Goal: Information Seeking & Learning: Learn about a topic

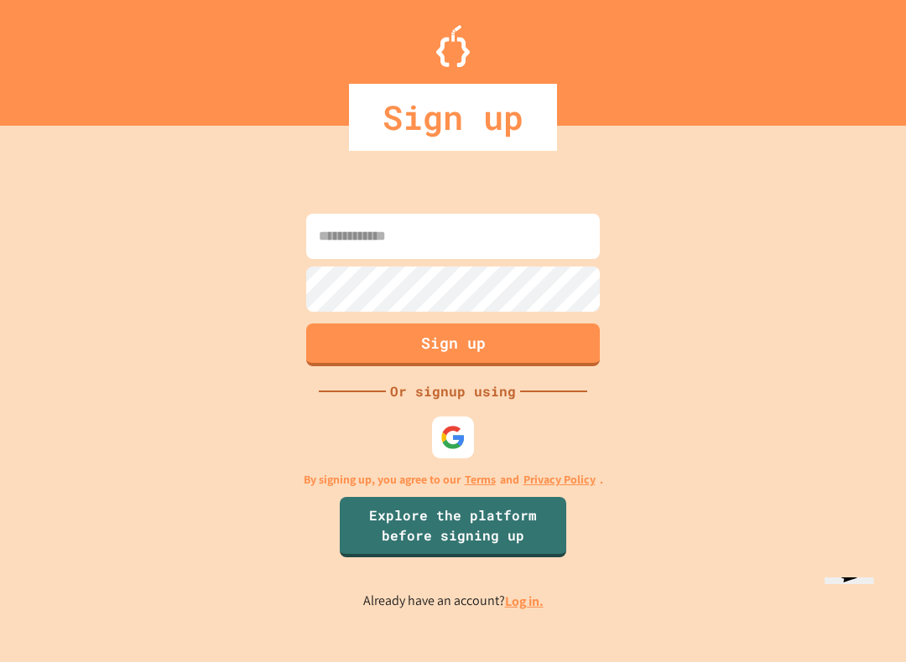
click at [454, 436] on img at bounding box center [452, 437] width 25 height 25
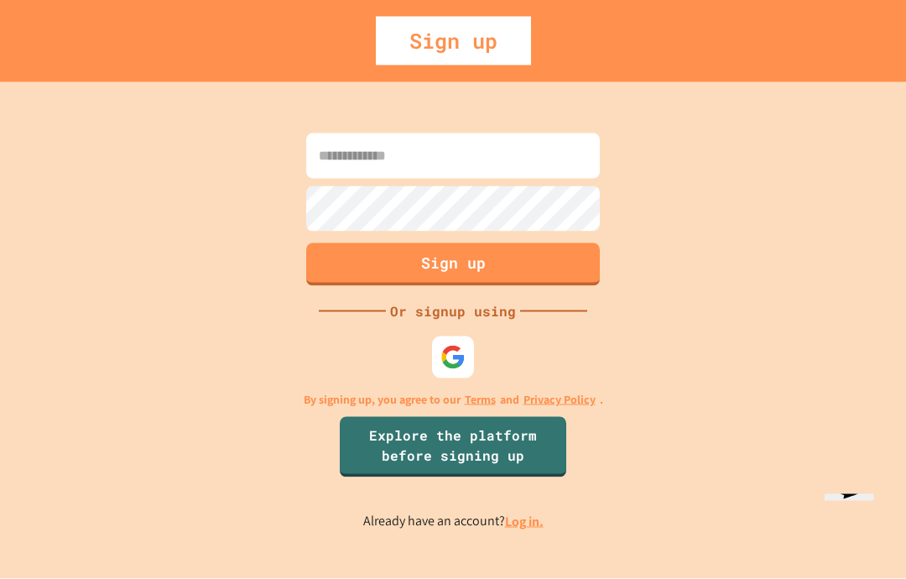
scroll to position [23, 0]
click at [537, 530] on link "Log in." at bounding box center [524, 521] width 39 height 18
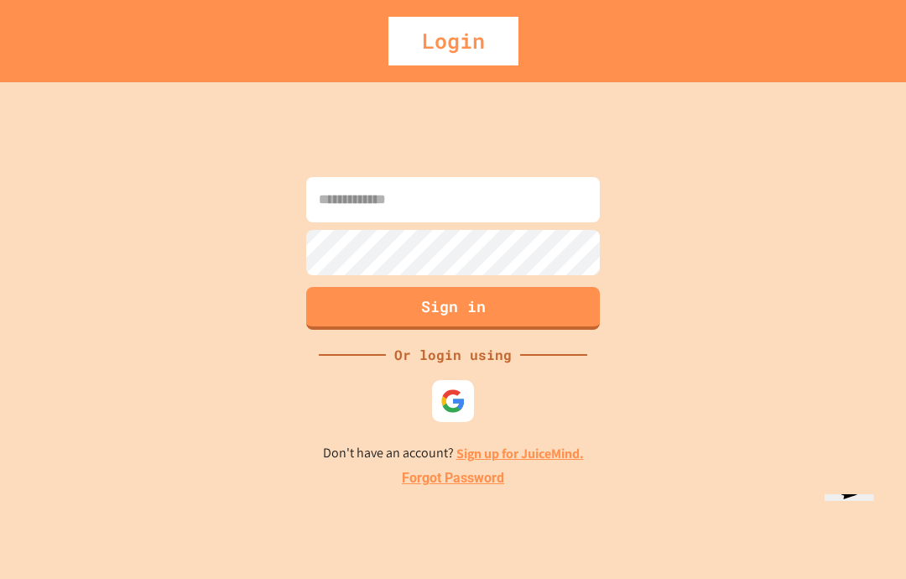
click at [462, 413] on img at bounding box center [452, 400] width 25 height 25
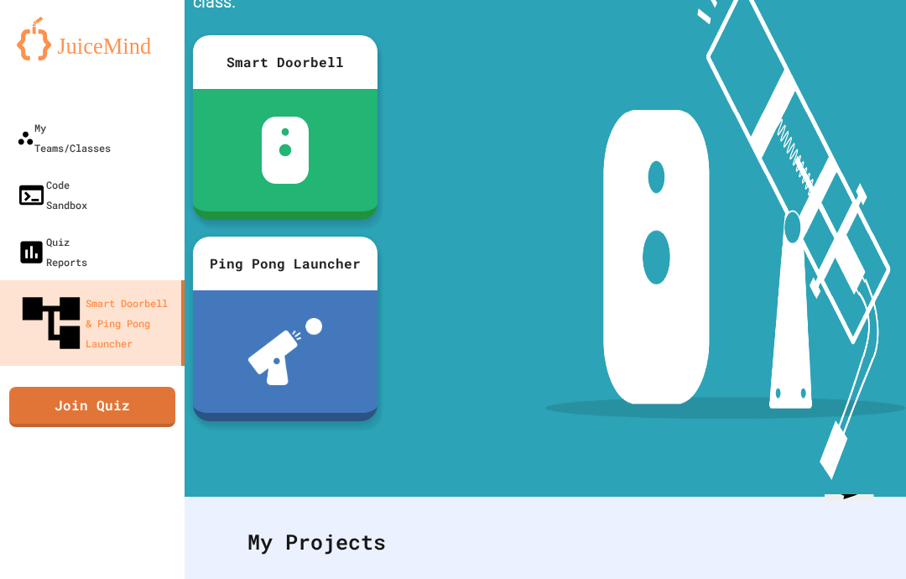
scroll to position [166, 0]
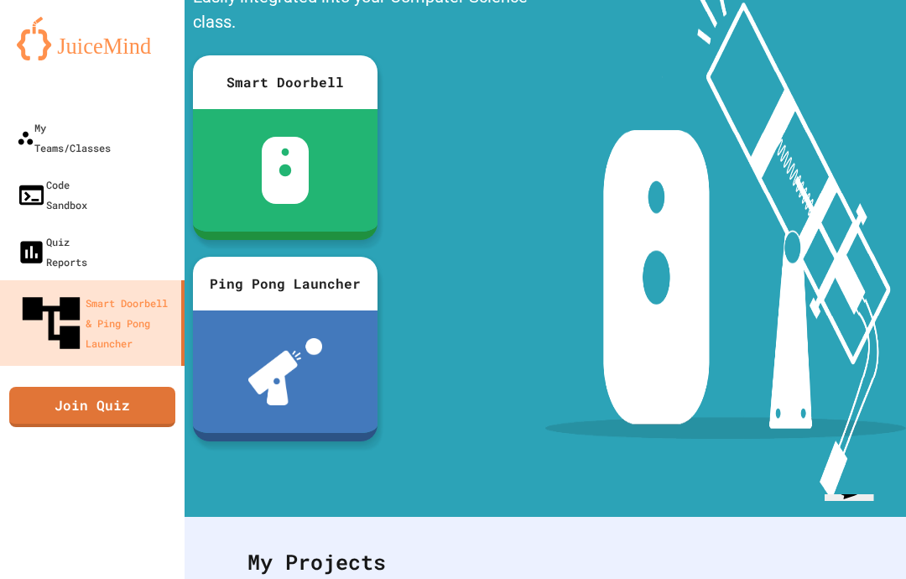
click at [54, 117] on div "My Teams/Classes" at bounding box center [64, 137] width 94 height 40
click at [53, 117] on div "My Teams/Classes" at bounding box center [64, 137] width 94 height 40
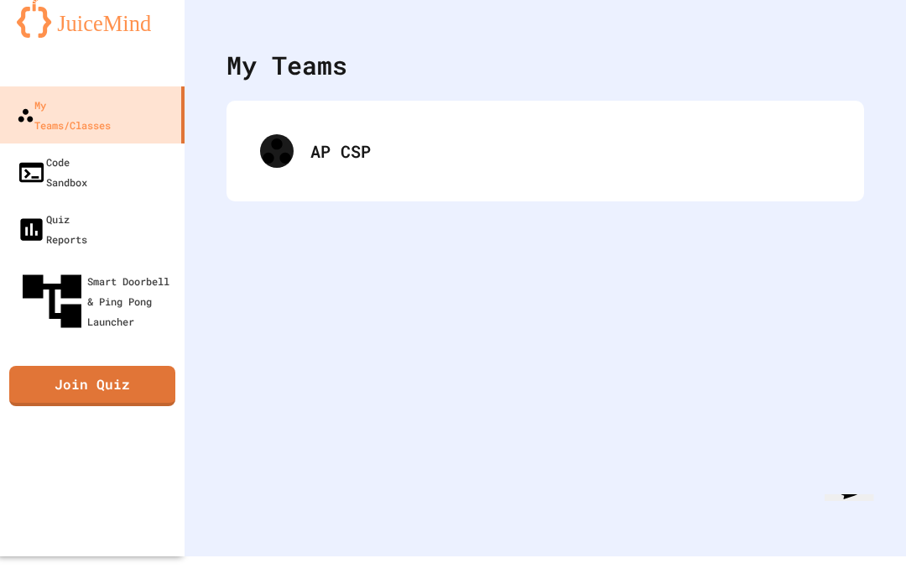
click at [805, 173] on div "AP CSP" at bounding box center [545, 150] width 604 height 67
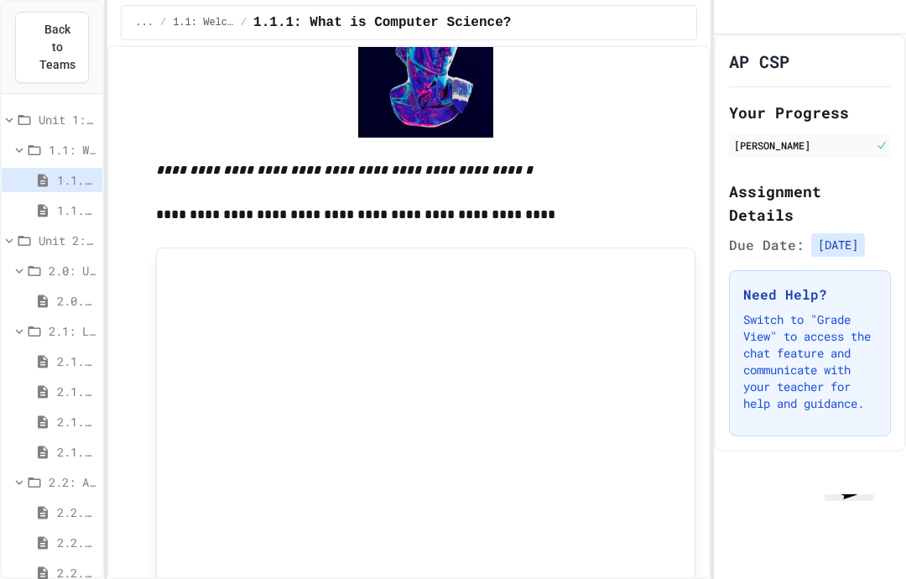
scroll to position [871, 0]
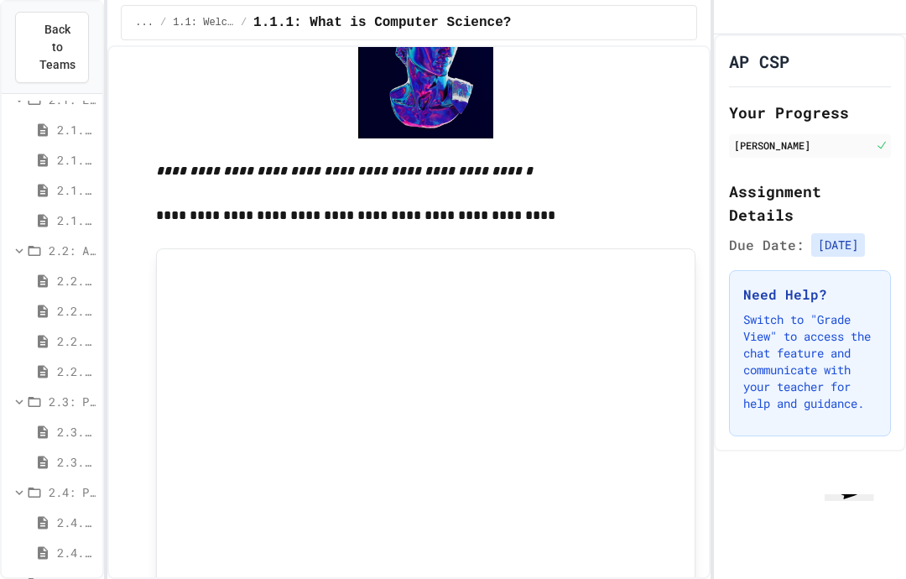
click at [49, 424] on icon at bounding box center [42, 431] width 15 height 15
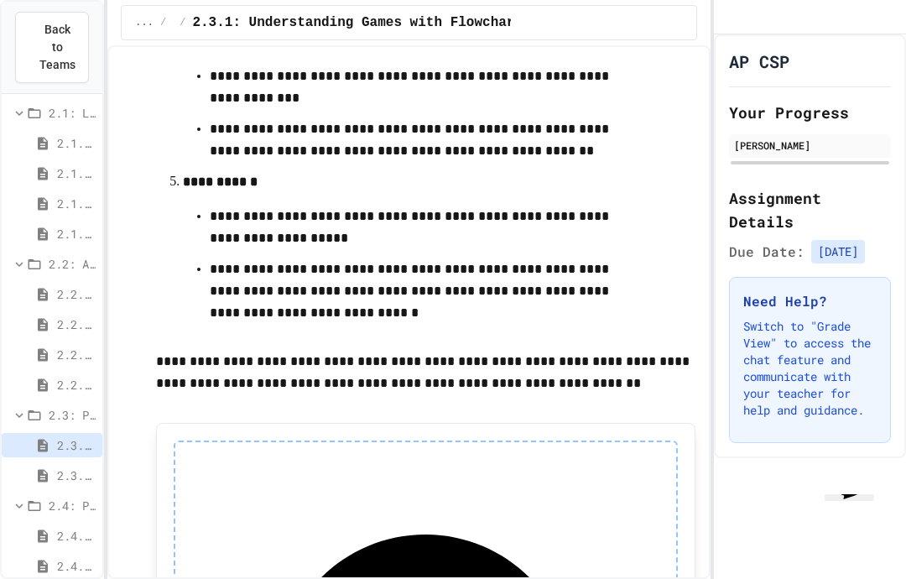
scroll to position [856, 0]
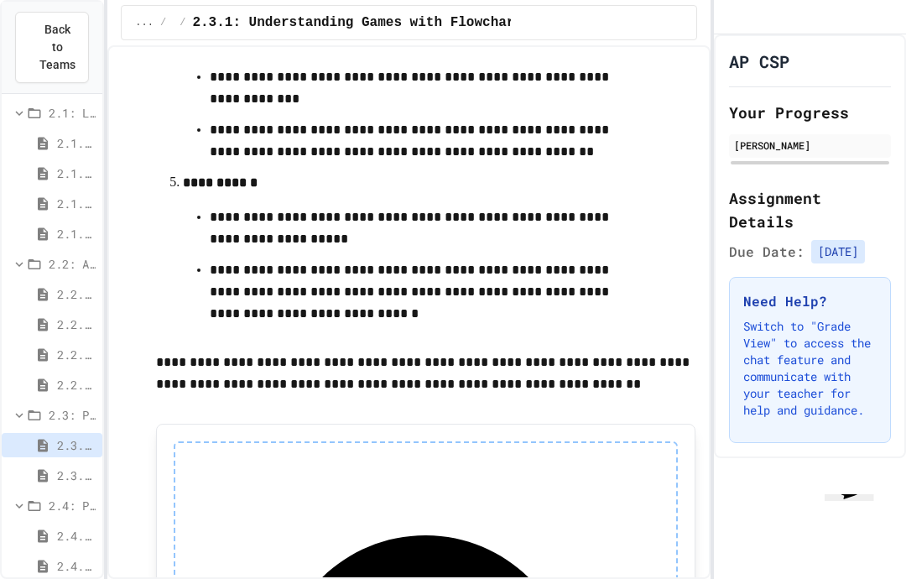
click at [47, 468] on icon at bounding box center [42, 475] width 15 height 15
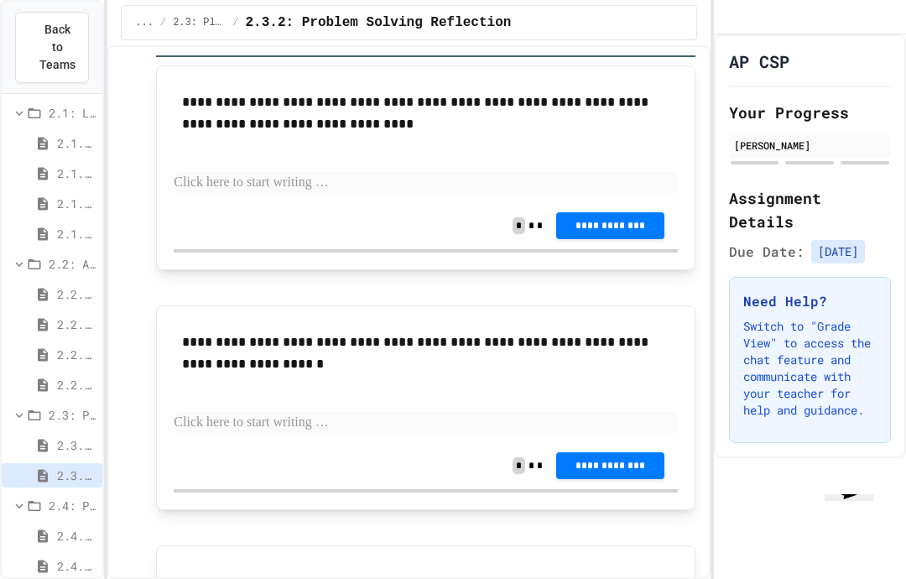
scroll to position [169, 0]
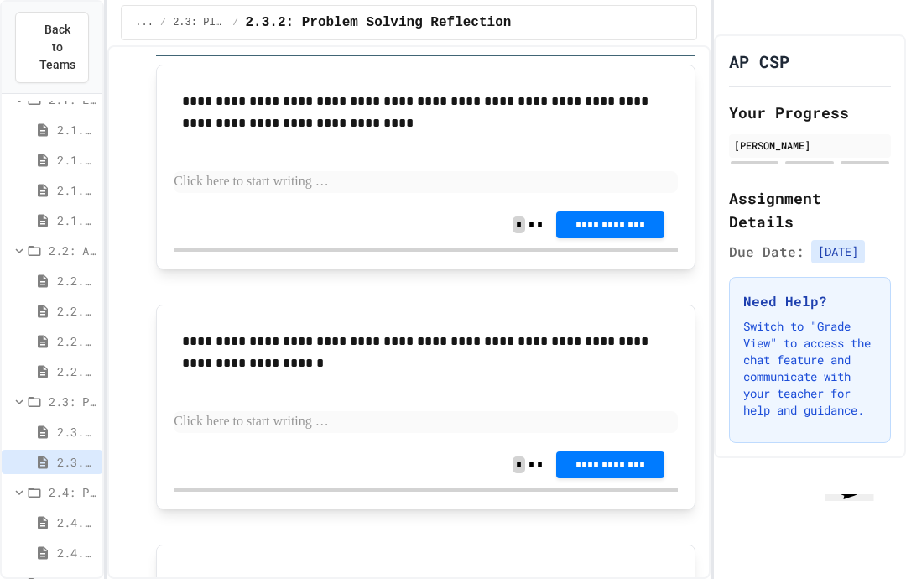
click at [47, 516] on icon at bounding box center [43, 522] width 10 height 13
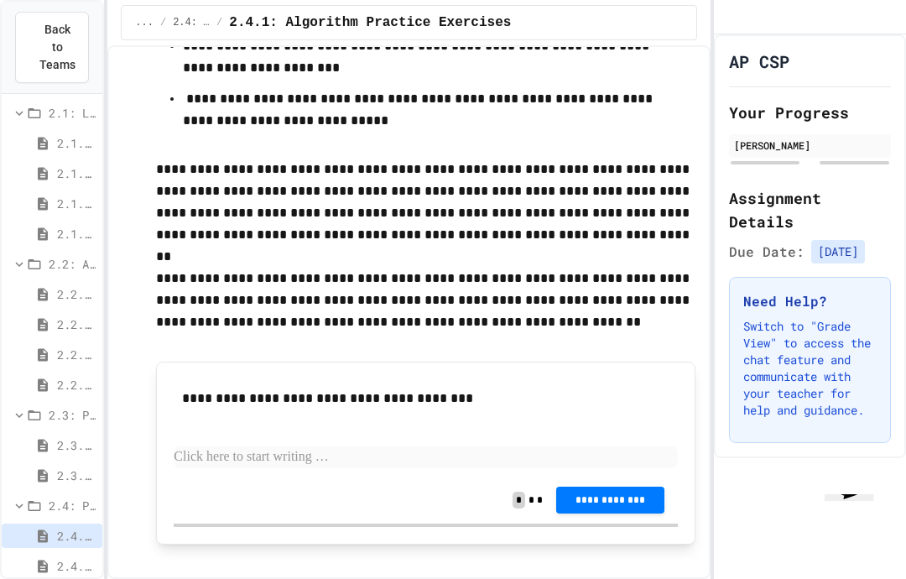
scroll to position [398, 0]
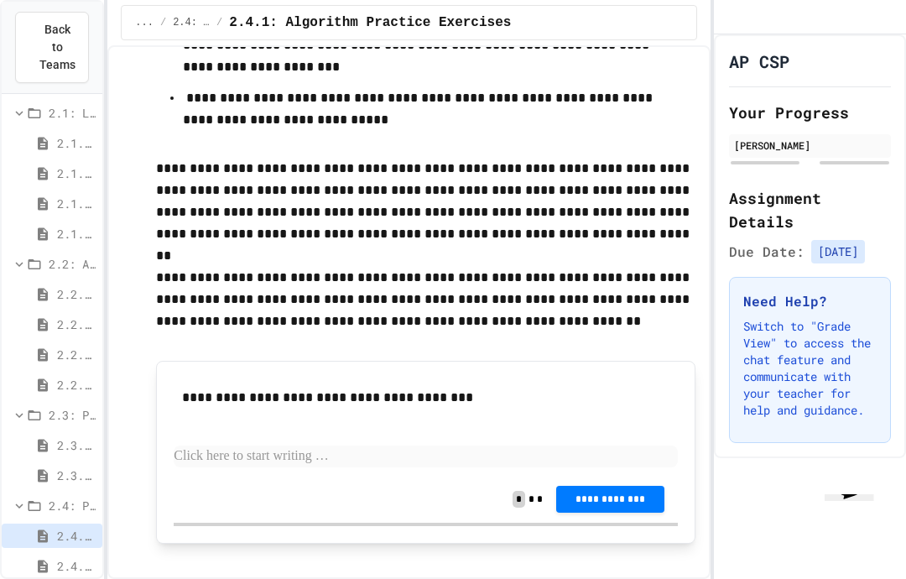
click at [210, 445] on p at bounding box center [425, 456] width 503 height 22
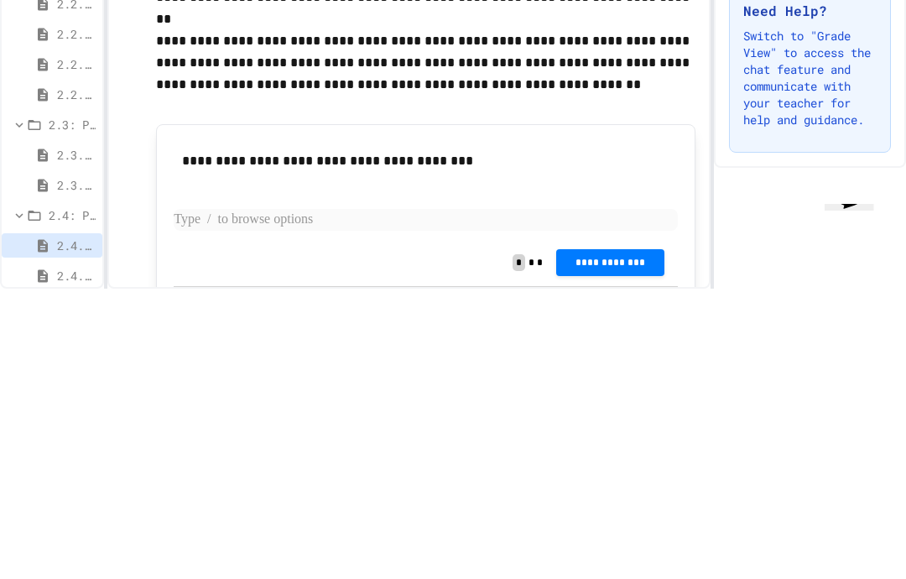
scroll to position [339, 0]
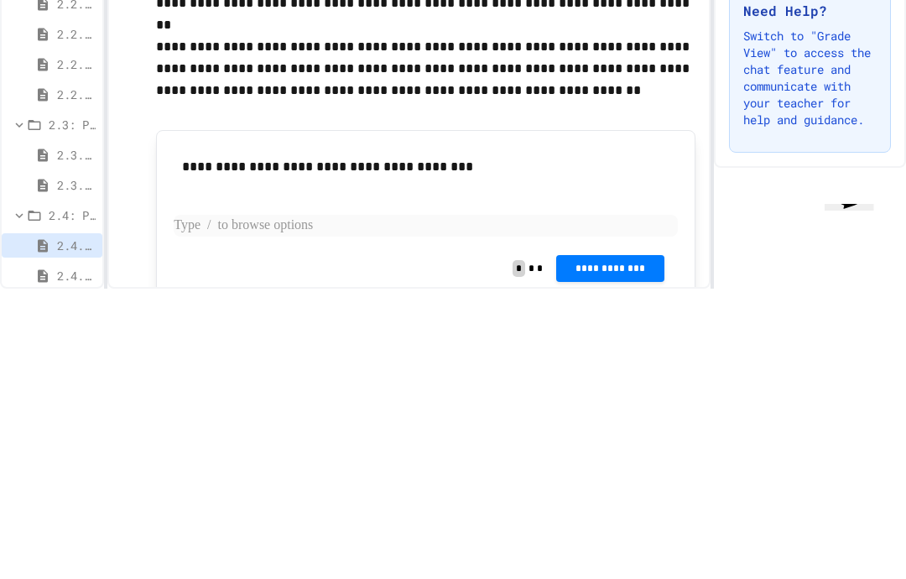
click at [198, 505] on p at bounding box center [425, 516] width 503 height 22
click at [186, 505] on p at bounding box center [425, 516] width 503 height 22
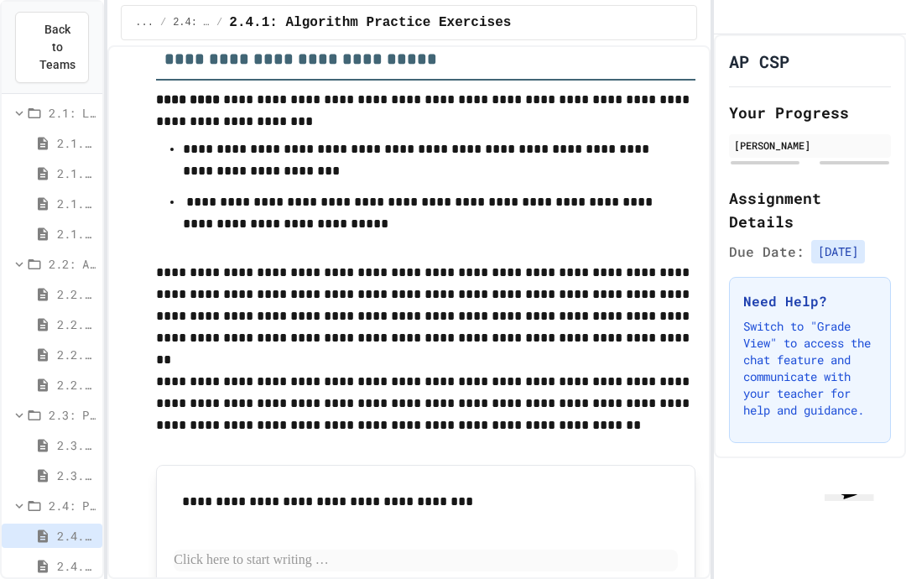
scroll to position [293, 0]
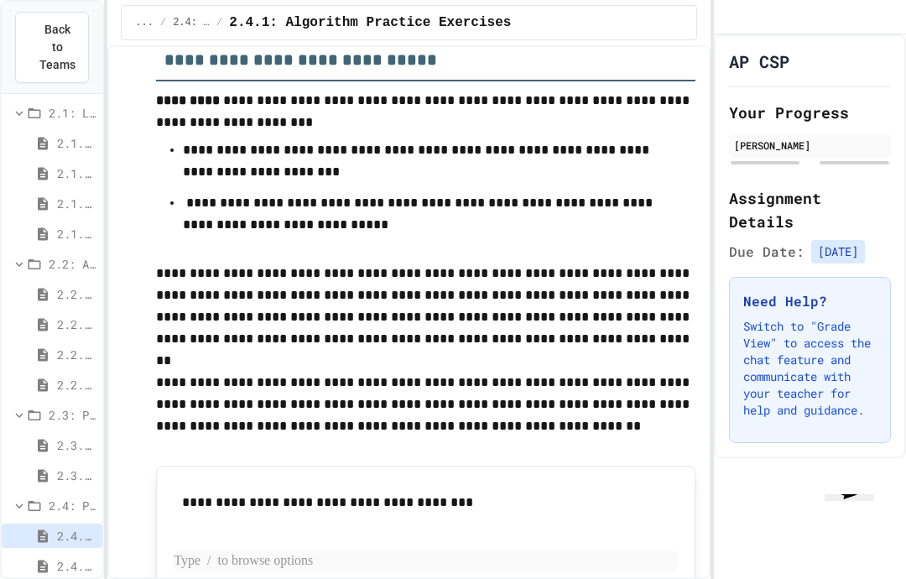
click at [194, 550] on p at bounding box center [425, 561] width 503 height 22
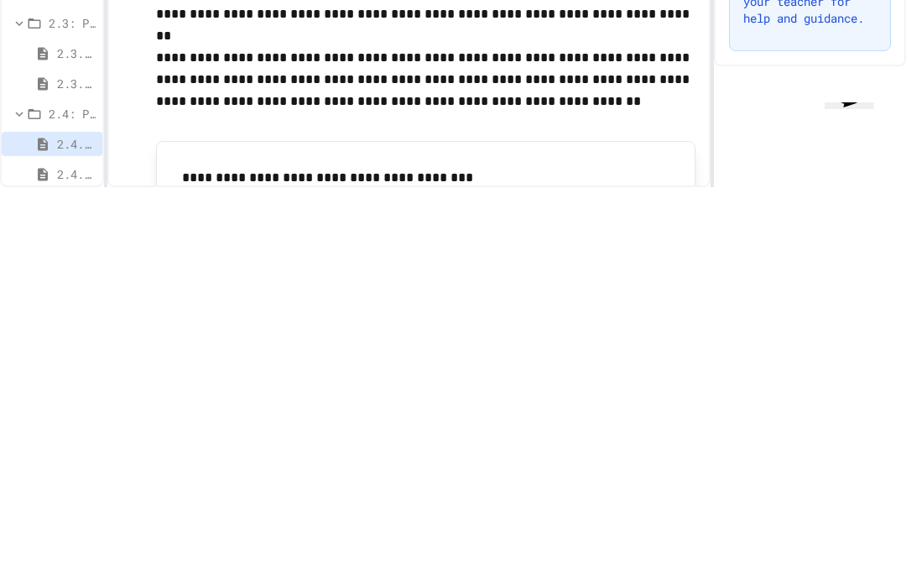
scroll to position [222, 0]
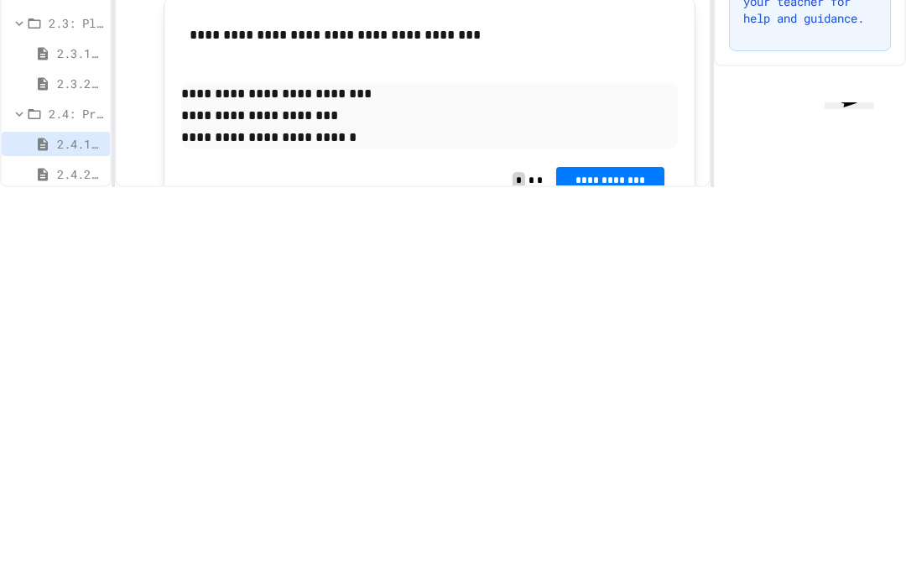
scroll to position [364, 0]
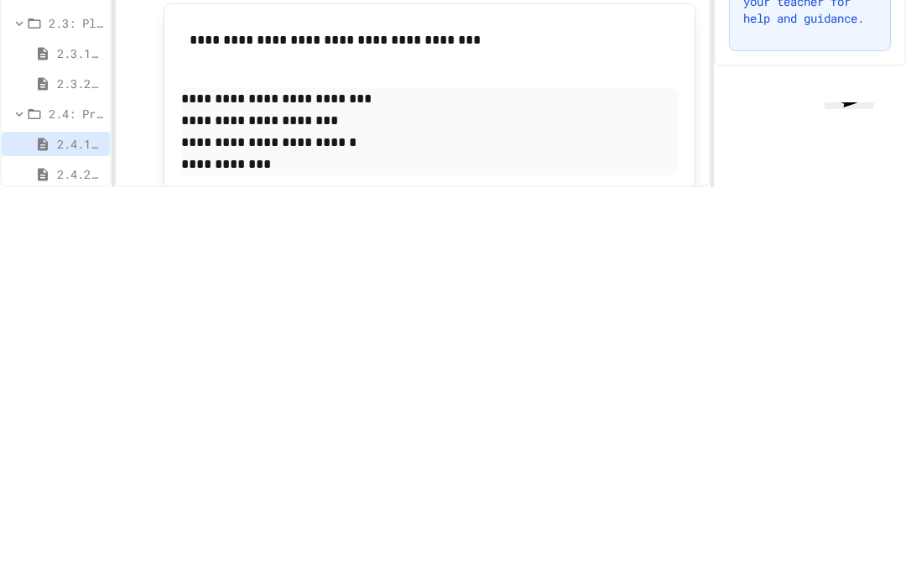
click at [840, 109] on button "Opens Chat This icon Opens the chat window." at bounding box center [848, 90] width 49 height 38
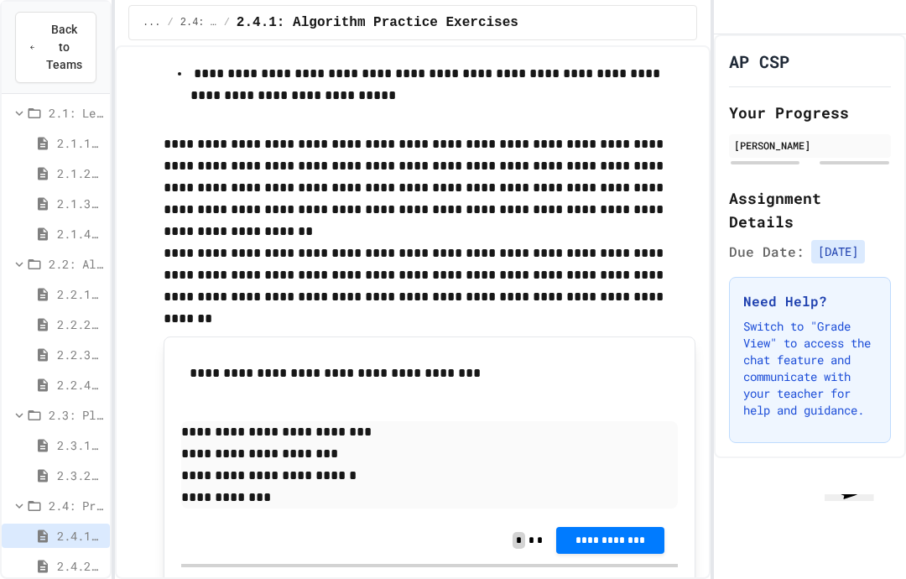
scroll to position [430, 0]
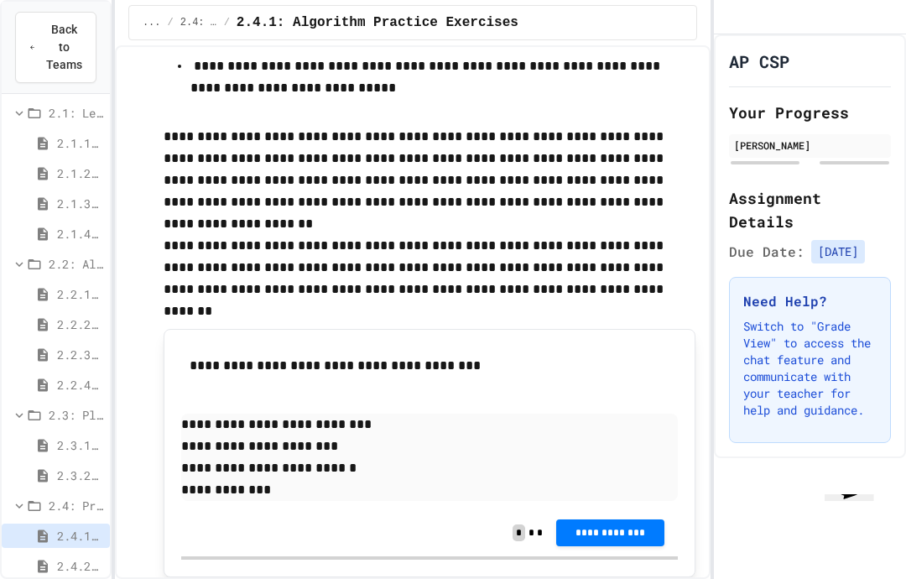
click at [273, 509] on div "**********" at bounding box center [429, 532] width 496 height 47
click at [285, 457] on p "**********" at bounding box center [429, 468] width 496 height 22
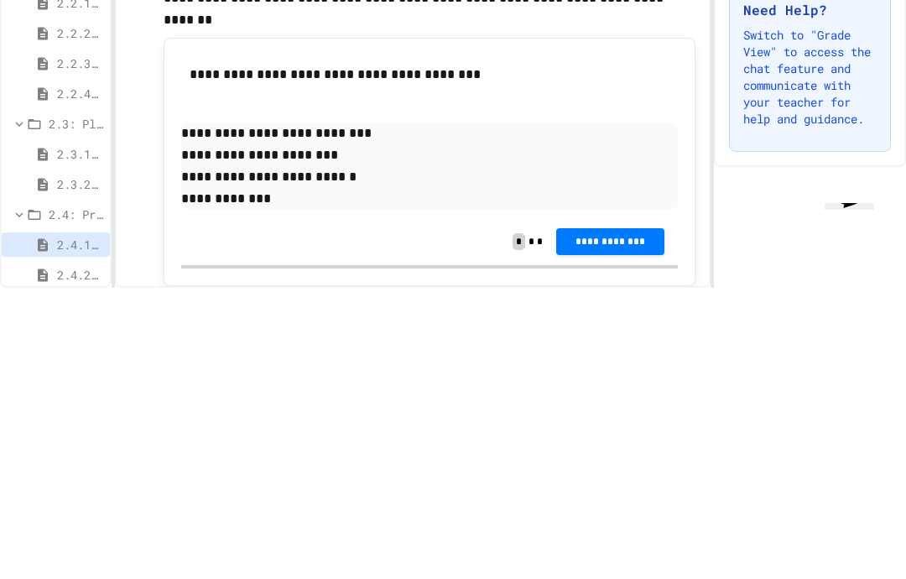
click at [353, 457] on p "**********" at bounding box center [429, 468] width 496 height 22
click at [283, 479] on p "**********" at bounding box center [429, 490] width 496 height 22
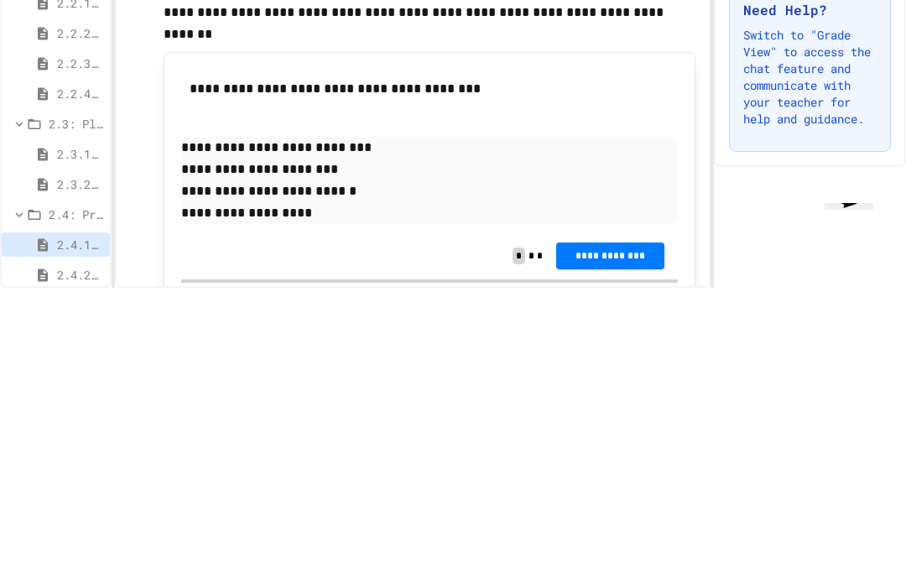
scroll to position [419, 0]
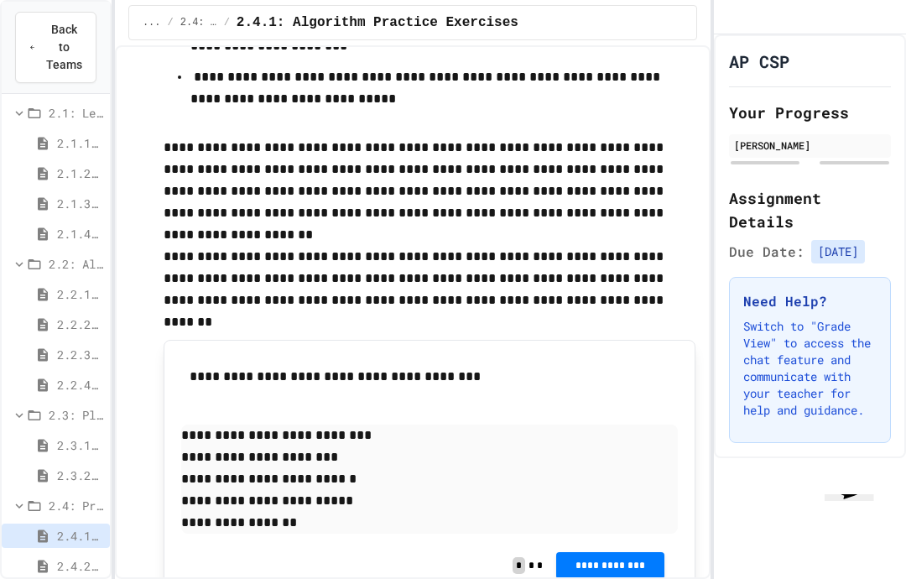
click at [636, 558] on span "**********" at bounding box center [609, 564] width 80 height 13
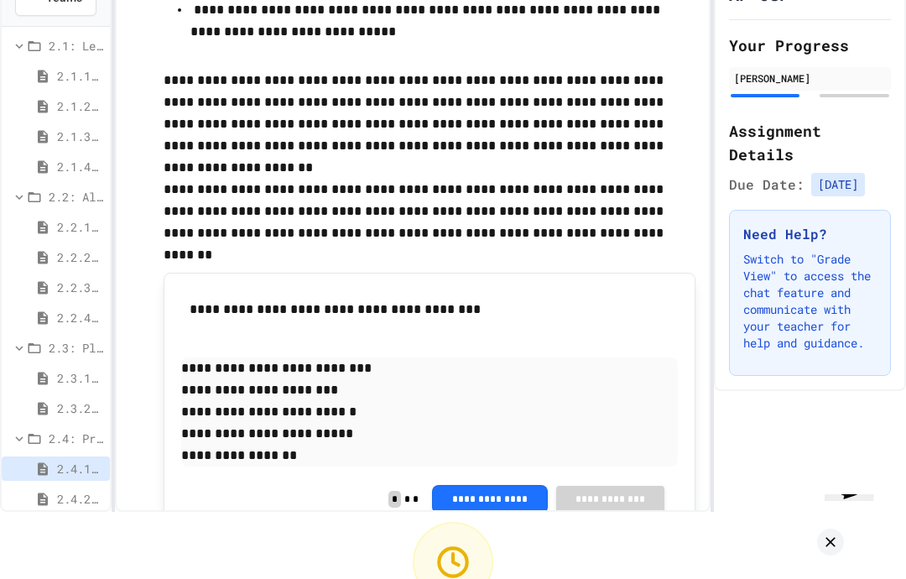
click at [835, 533] on icon at bounding box center [830, 541] width 17 height 17
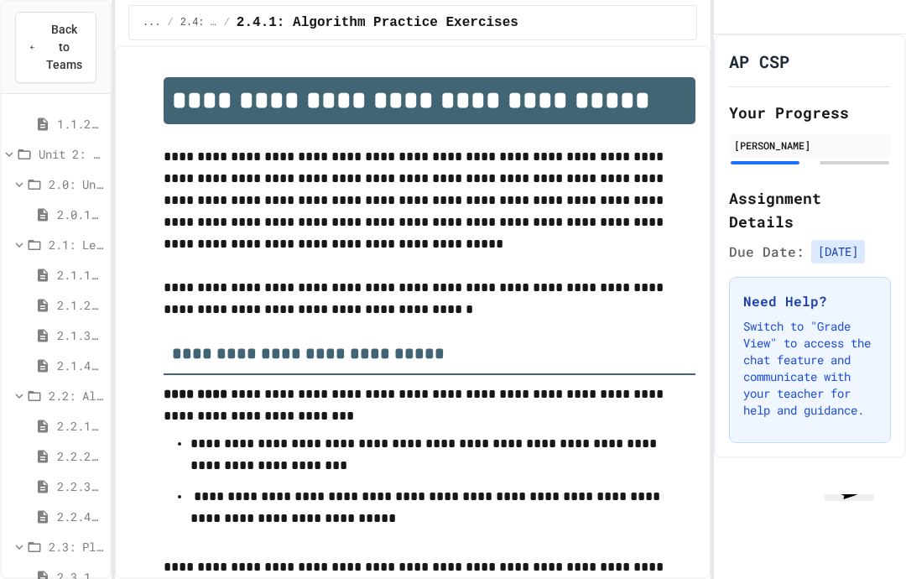
scroll to position [0, 0]
click at [64, 361] on span "2.1.4: Problem Solving Practice" at bounding box center [80, 365] width 46 height 18
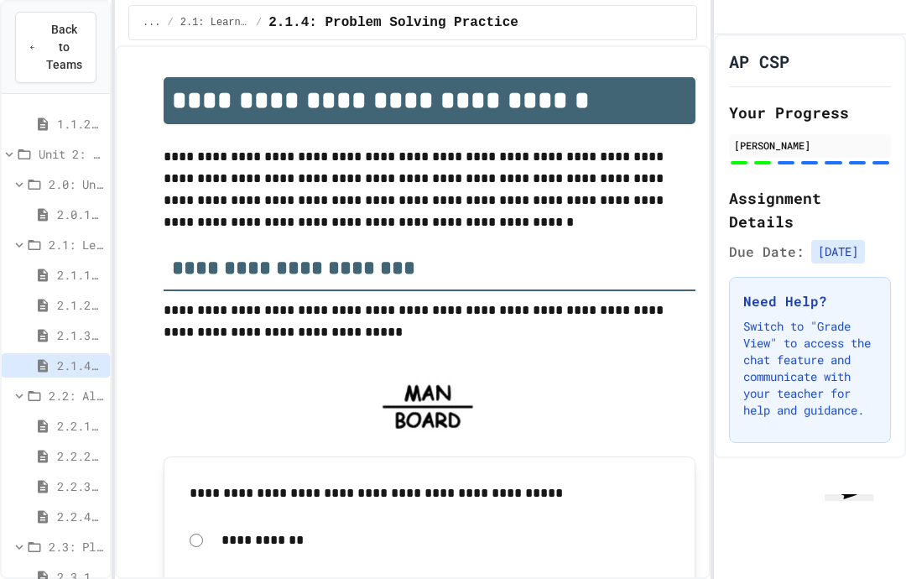
scroll to position [47, 0]
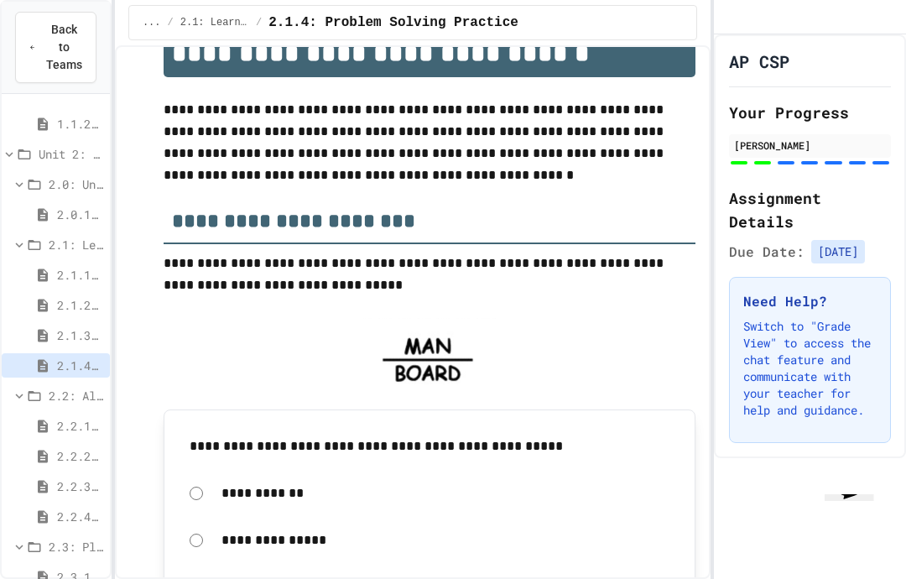
click at [61, 413] on div "2.2.1: The Power of Algorithms" at bounding box center [56, 425] width 108 height 24
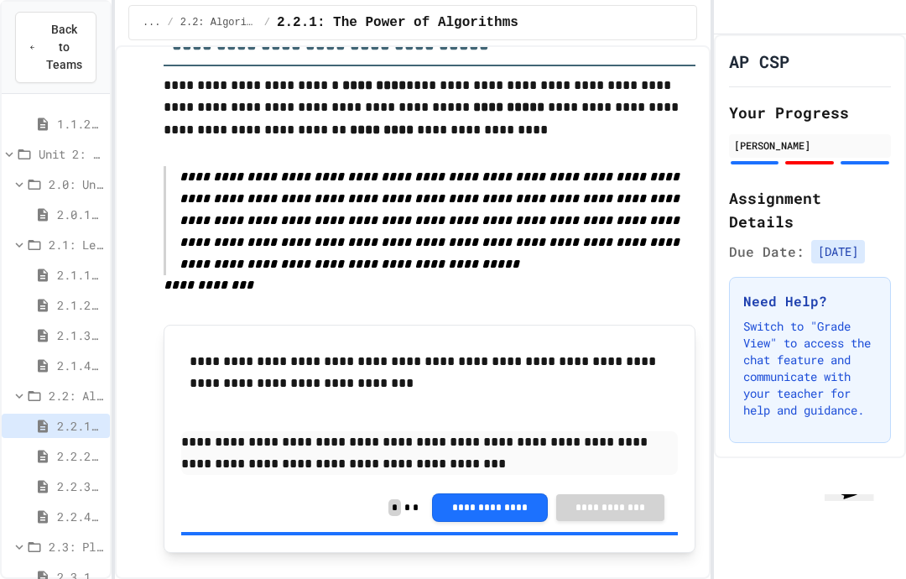
scroll to position [1497, 0]
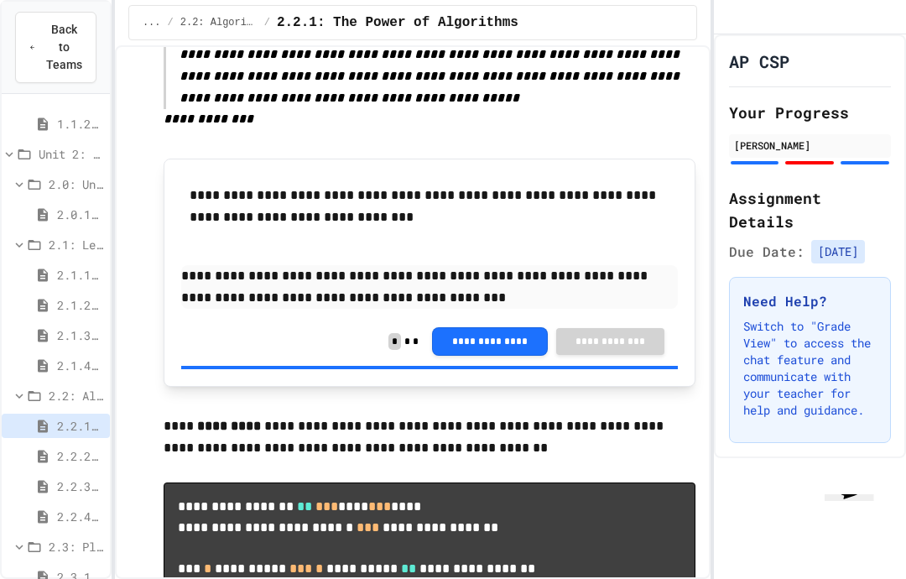
click at [65, 444] on div "2.2.2: Specifying Ideas with Pseudocode" at bounding box center [56, 456] width 108 height 24
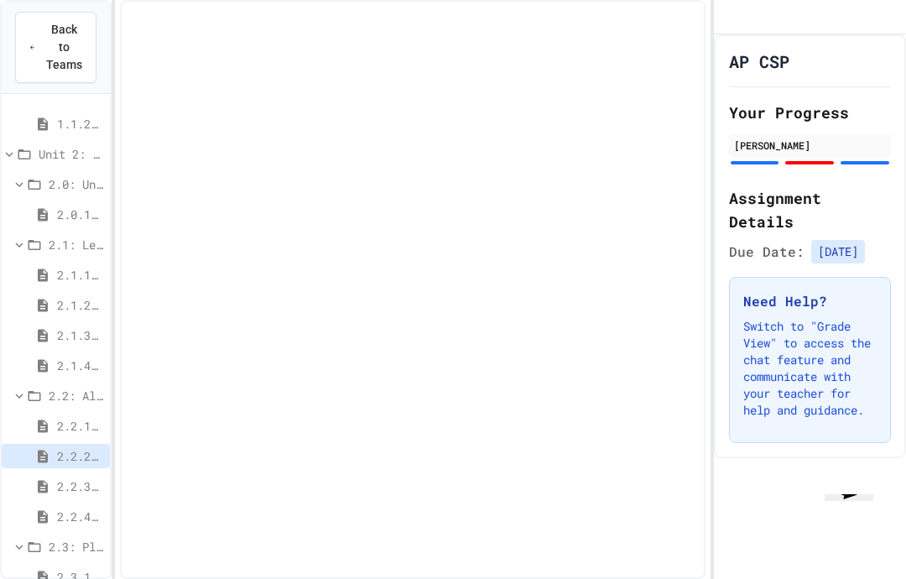
click at [65, 447] on span "2.2.2: Specifying Ideas with Pseudocode" at bounding box center [80, 456] width 46 height 18
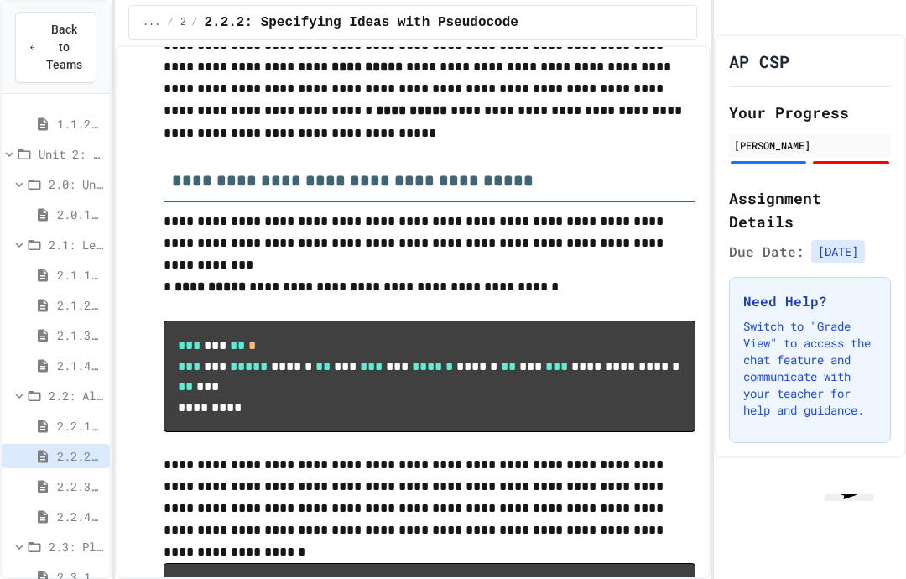
scroll to position [1538, 0]
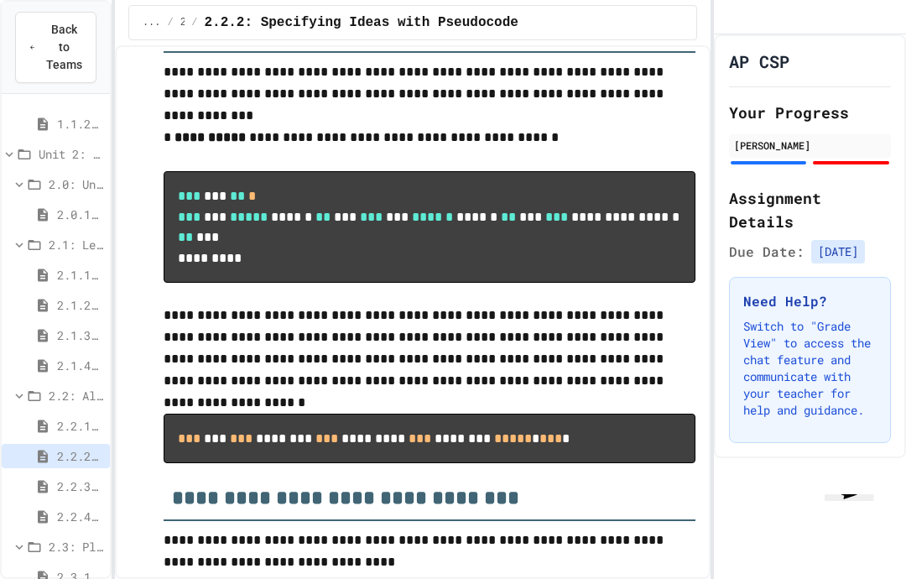
click at [51, 474] on div "2.2.3: Visualizing Logic with Flowcharts" at bounding box center [56, 486] width 108 height 24
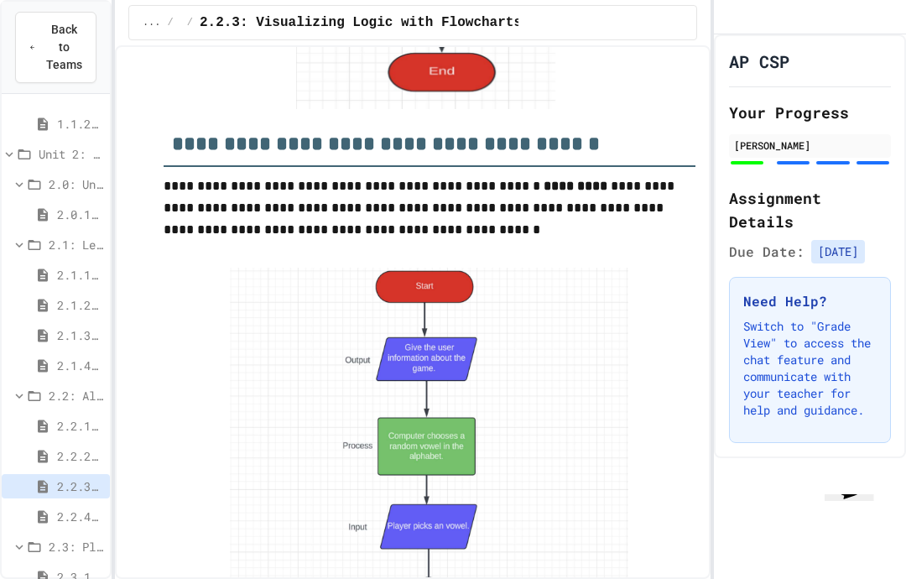
scroll to position [2969, 0]
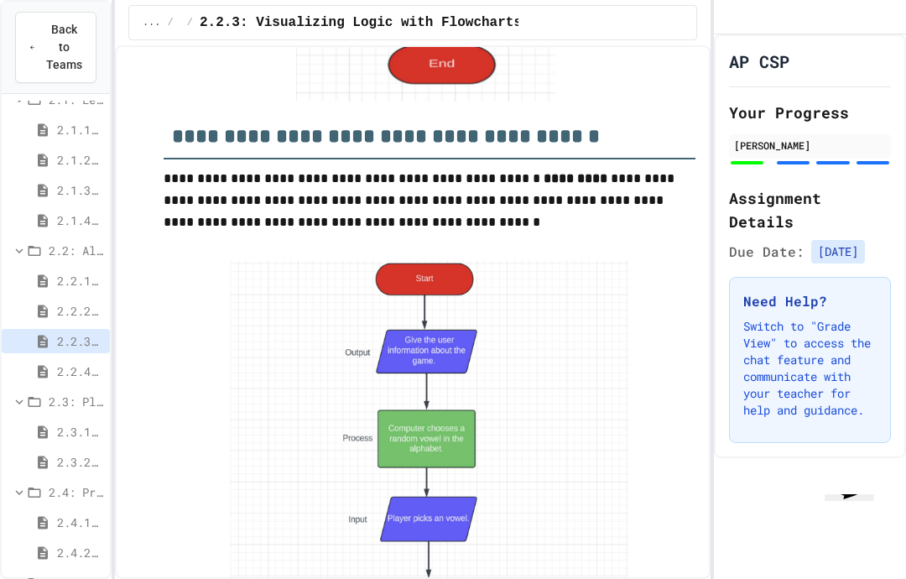
click at [3, 131] on div at bounding box center [56, 246] width 108 height 755
click at [50, 515] on icon at bounding box center [42, 522] width 15 height 15
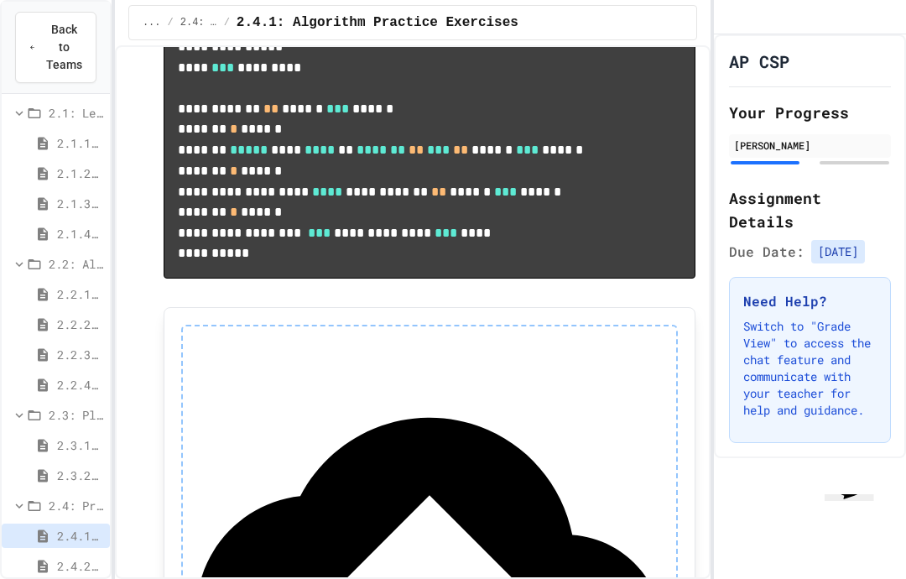
scroll to position [1244, 0]
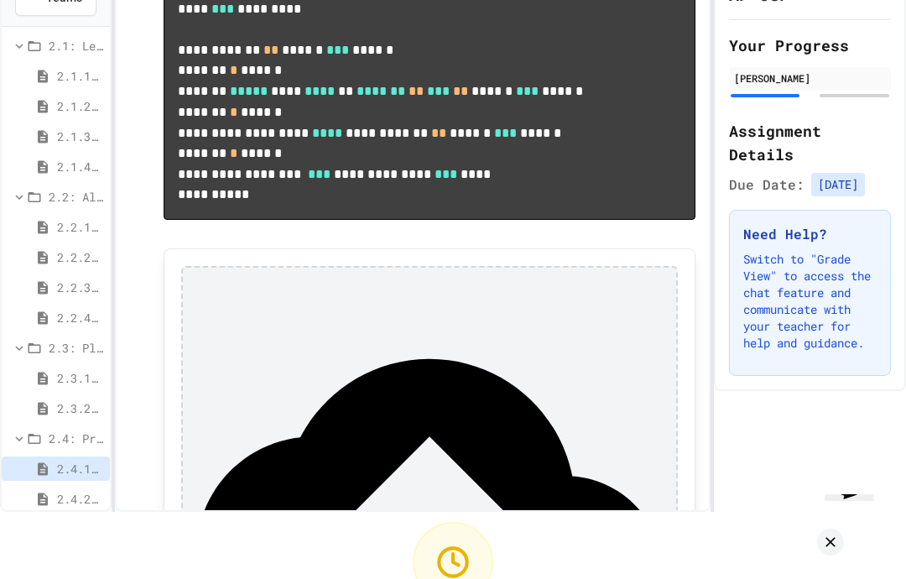
click at [838, 533] on icon at bounding box center [830, 541] width 17 height 17
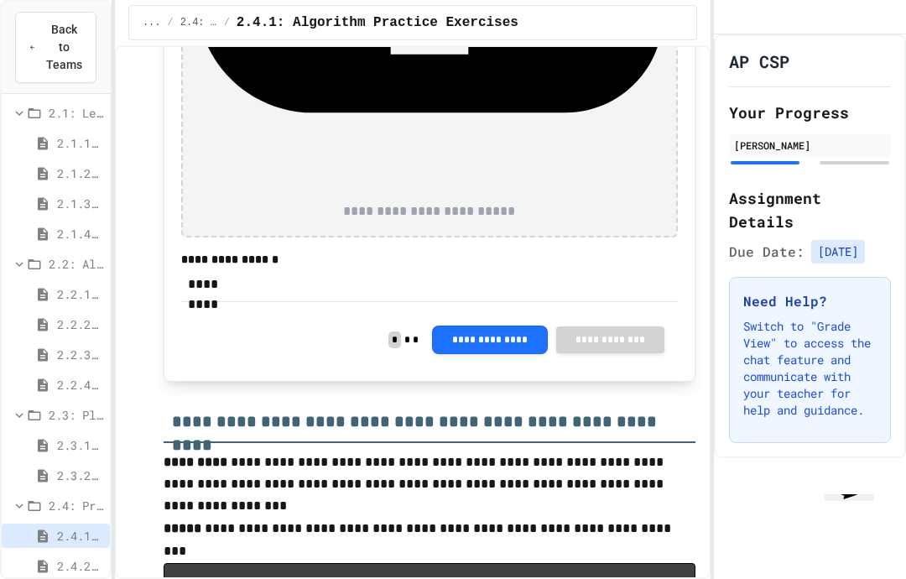
scroll to position [1869, 0]
